Goal: Ask a question

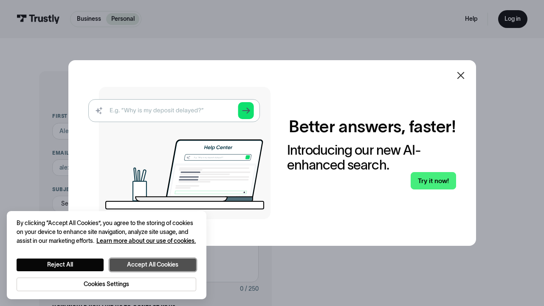
click at [135, 267] on button "Accept All Cookies" at bounding box center [153, 265] width 87 height 12
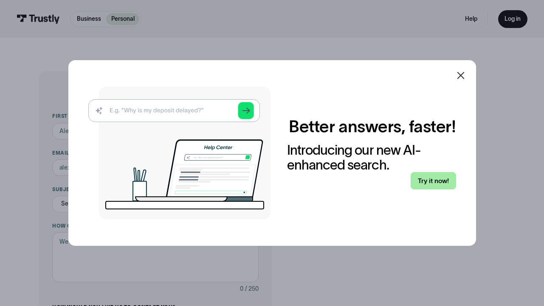
click at [431, 185] on link "Try it now!" at bounding box center [432, 180] width 45 height 17
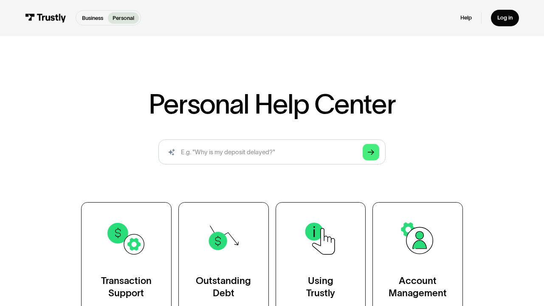
click at [129, 16] on p "Personal" at bounding box center [123, 18] width 22 height 8
